Goal: Navigation & Orientation: Find specific page/section

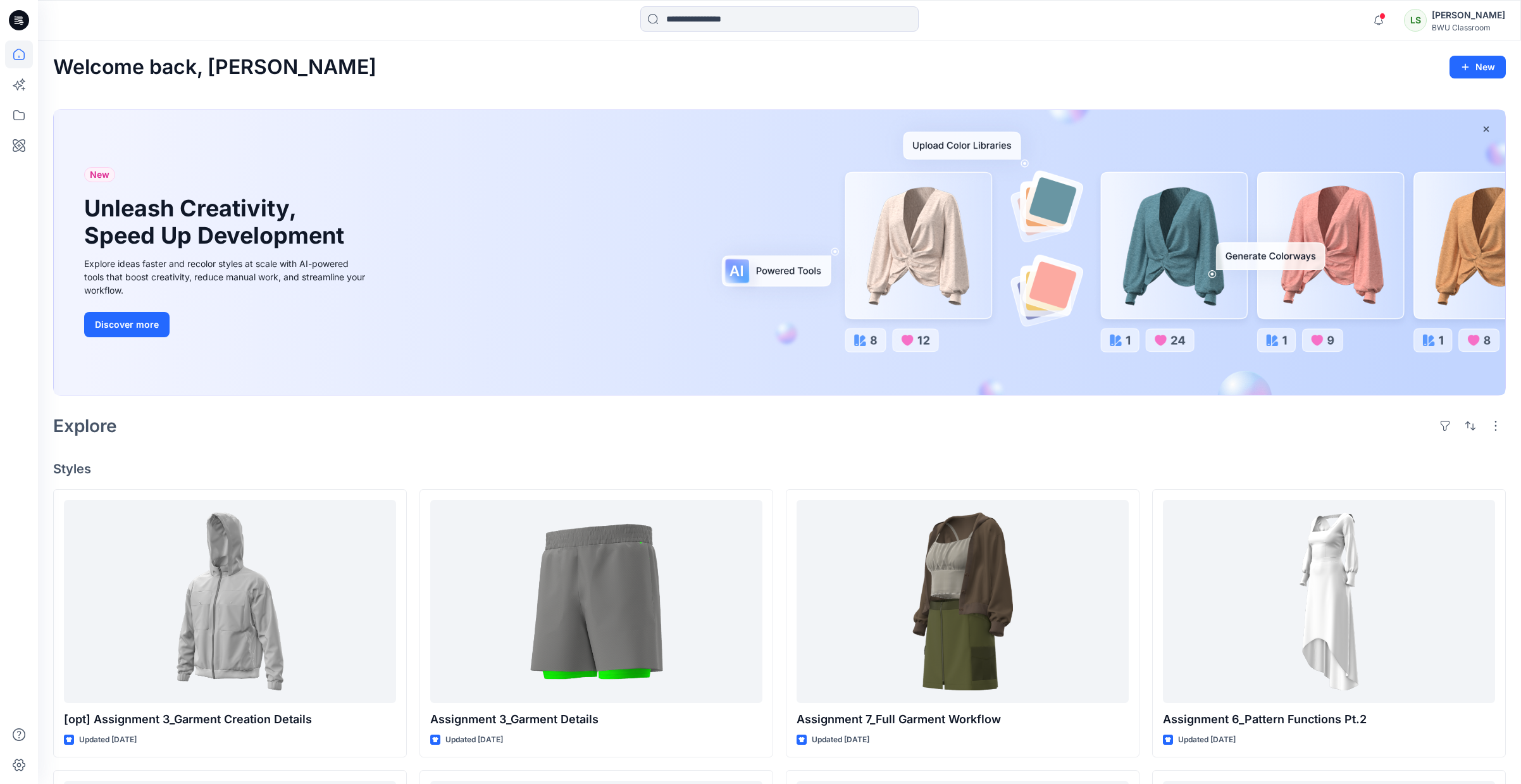
click at [1444, 17] on div "LS [PERSON_NAME] BWU Classroom" at bounding box center [1455, 20] width 101 height 26
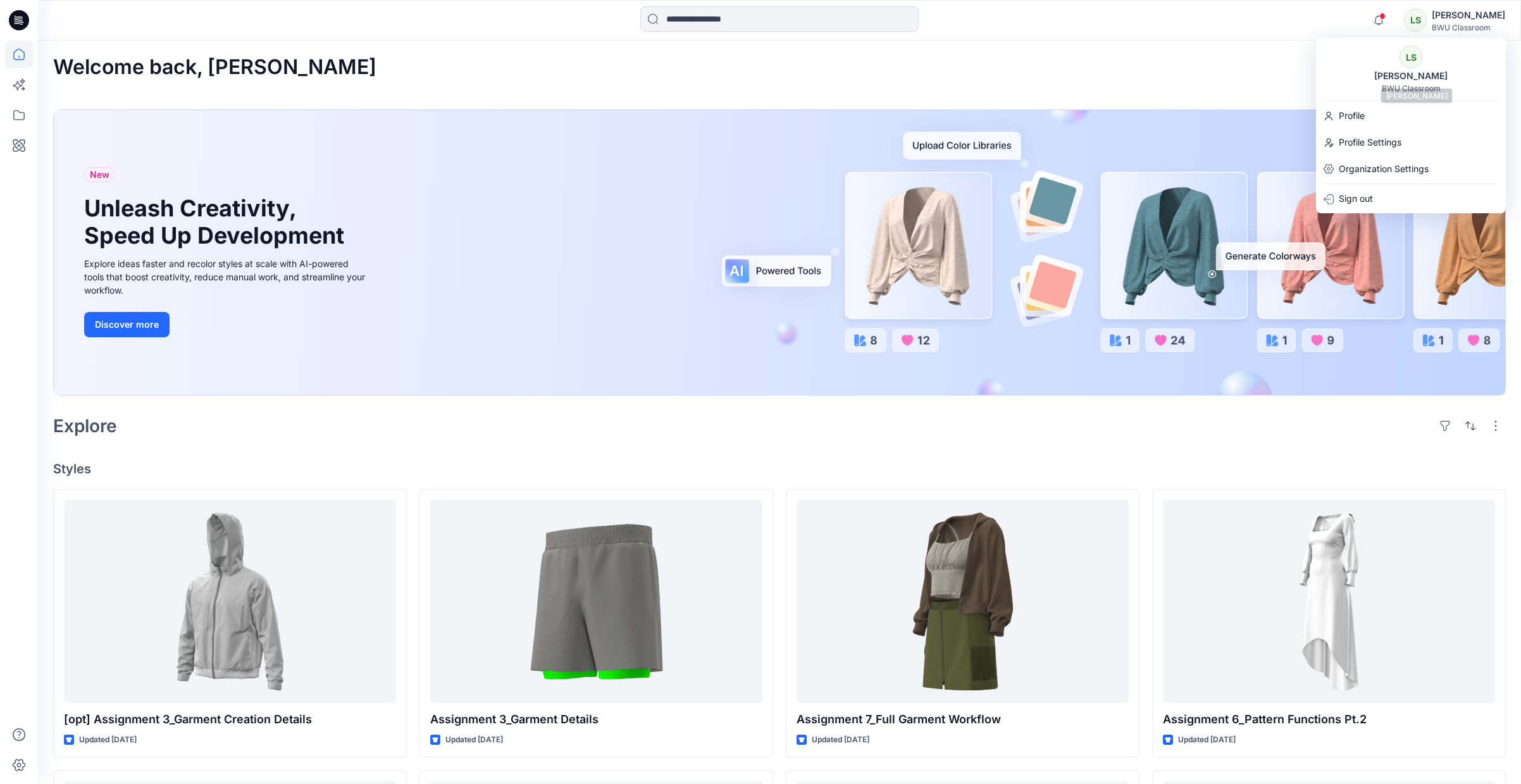
click at [1390, 84] on div "BWU Classroom" at bounding box center [1412, 88] width 59 height 10
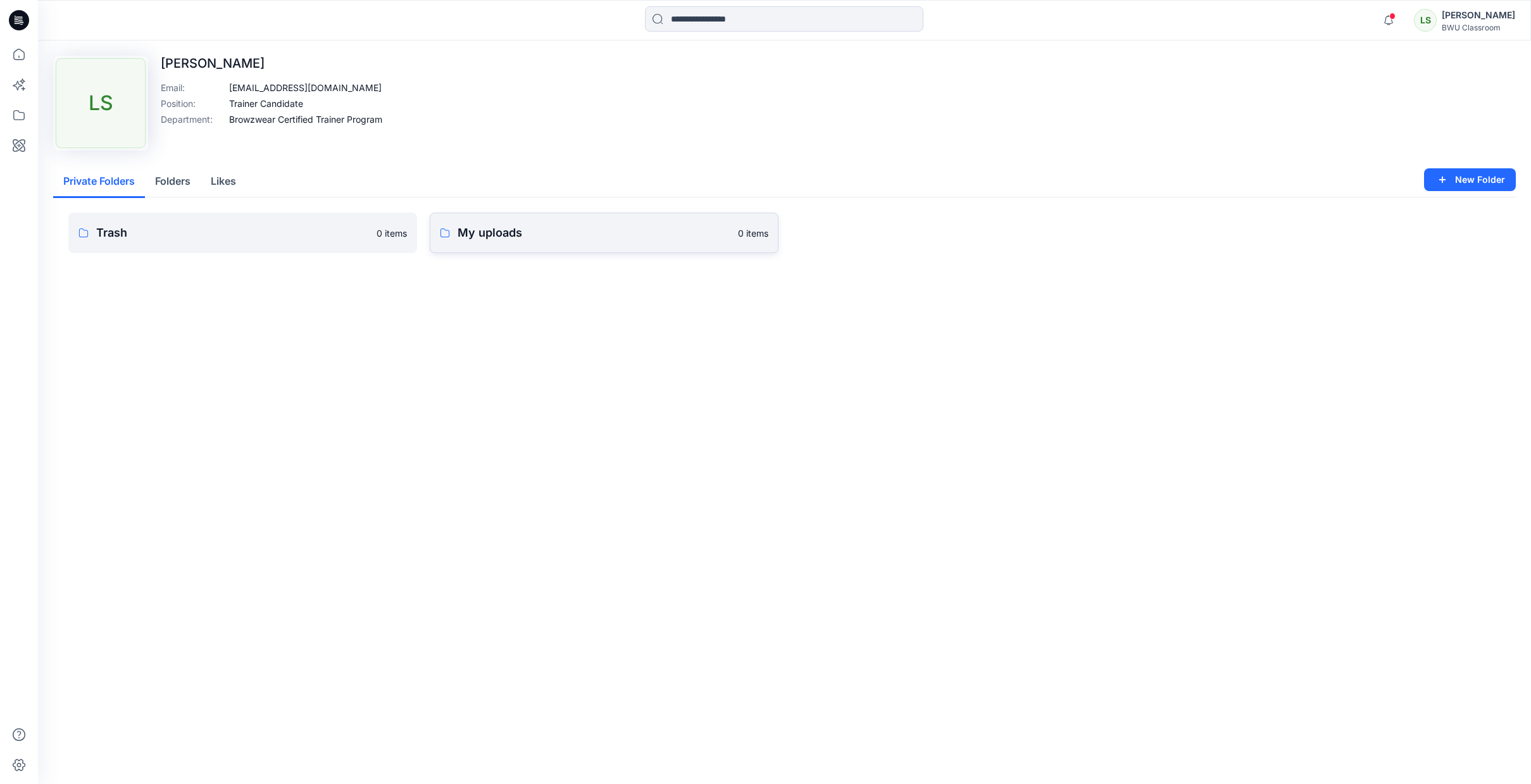
click at [556, 237] on p "My uploads" at bounding box center [593, 232] width 273 height 17
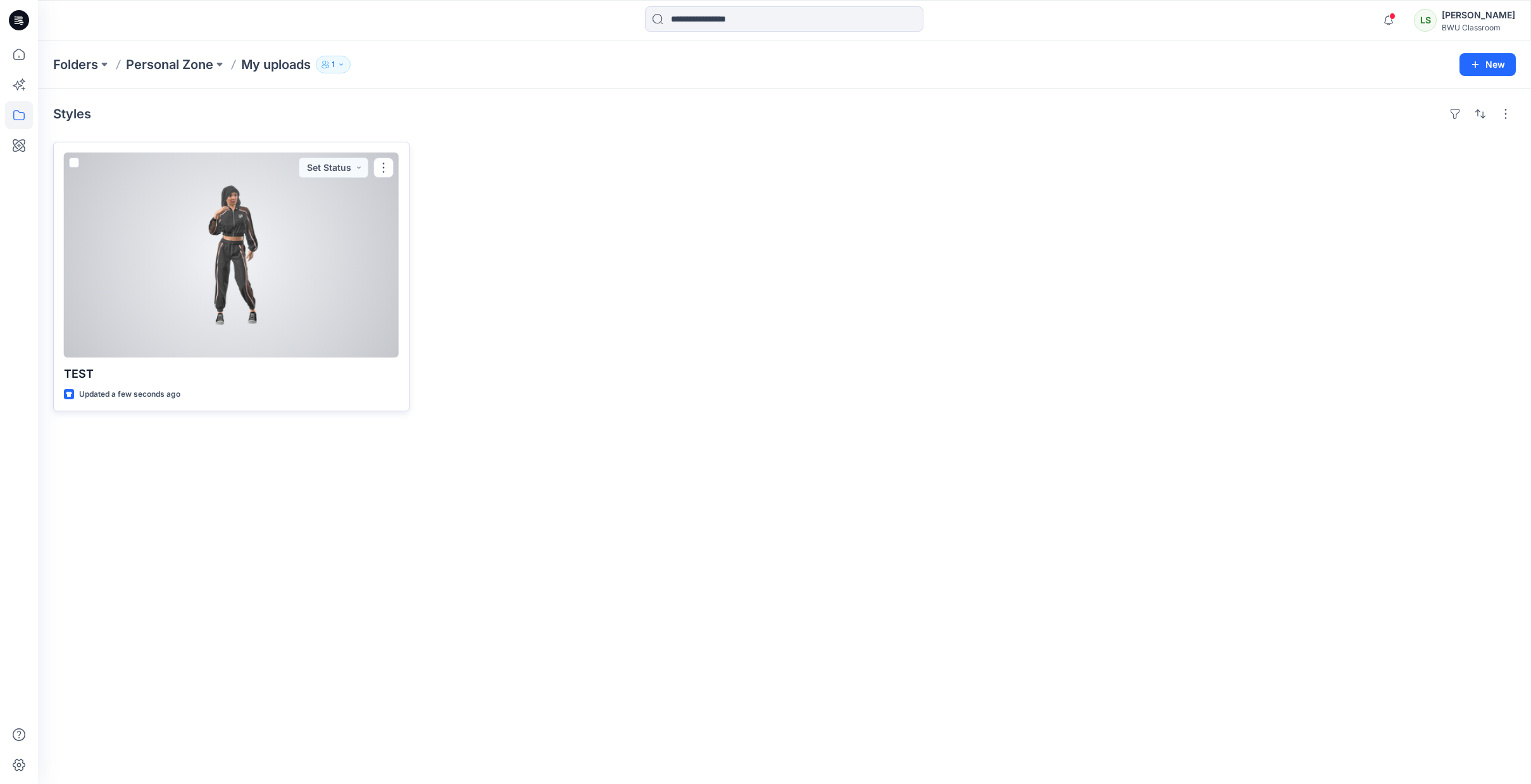
click at [221, 257] on div at bounding box center [231, 255] width 334 height 205
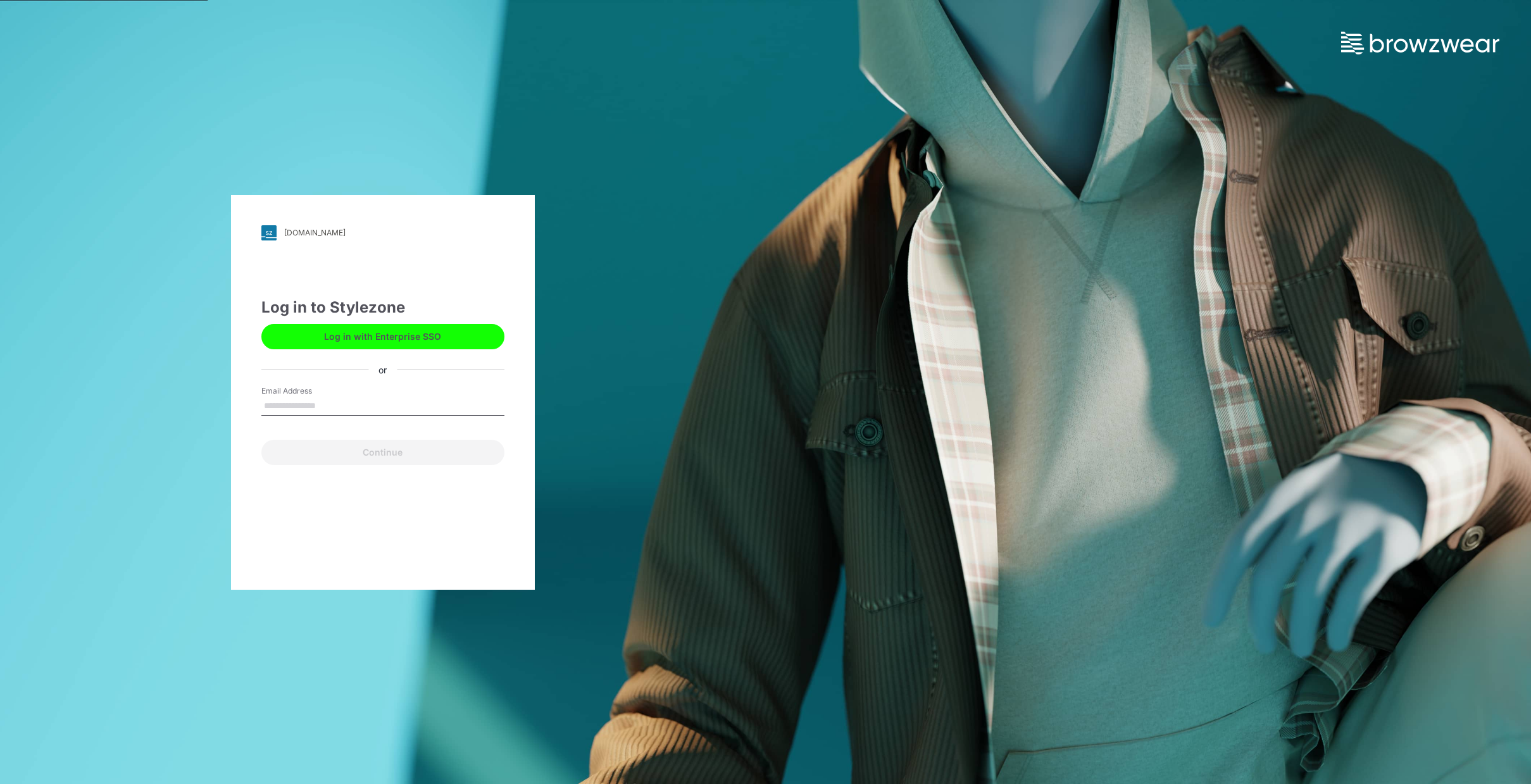
click at [322, 401] on input "Email Address" at bounding box center [383, 406] width 243 height 19
type input "**********"
click at [389, 456] on button "Continue" at bounding box center [383, 453] width 243 height 26
